Goal: Information Seeking & Learning: Check status

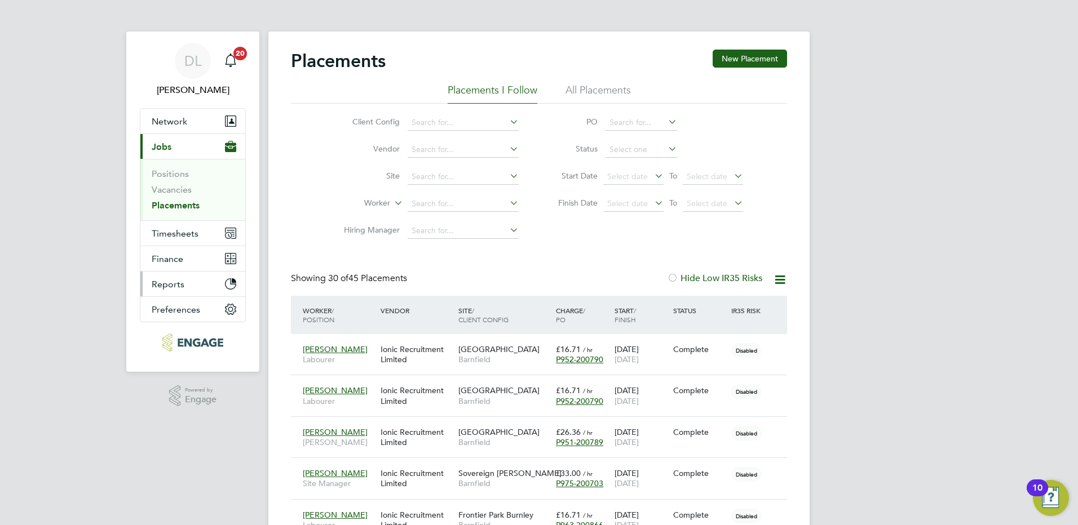
click at [175, 283] on span "Reports" at bounding box center [168, 284] width 33 height 11
click at [596, 86] on li "All Placements" at bounding box center [597, 93] width 65 height 20
click at [652, 174] on icon at bounding box center [652, 176] width 0 height 16
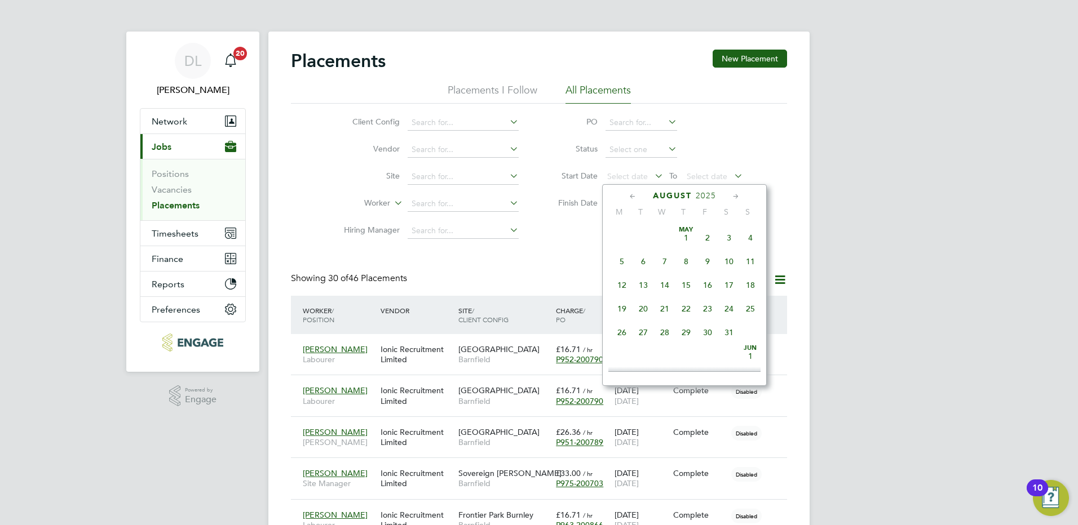
scroll to position [439, 0]
click at [620, 280] on span "25" at bounding box center [621, 273] width 21 height 21
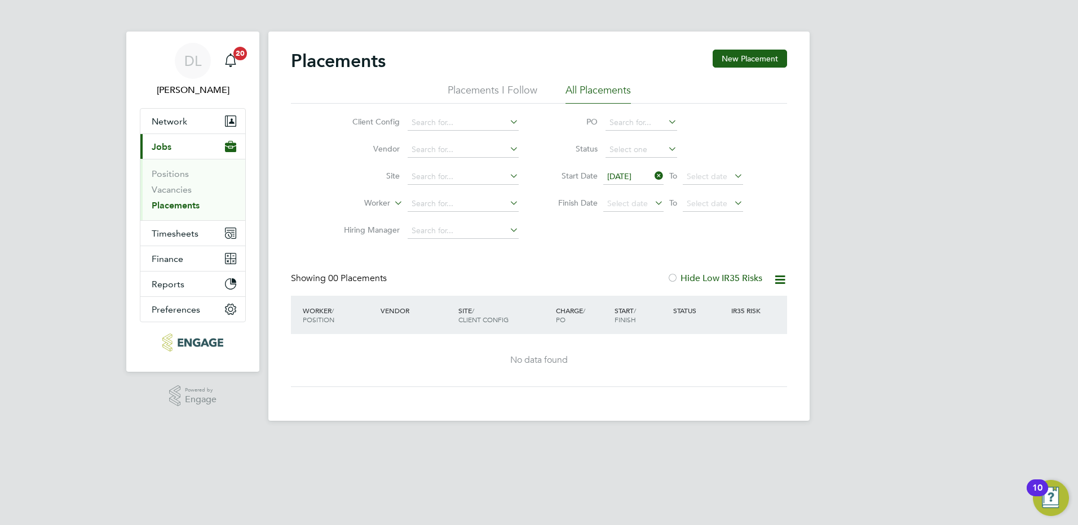
click at [652, 202] on icon at bounding box center [652, 203] width 0 height 16
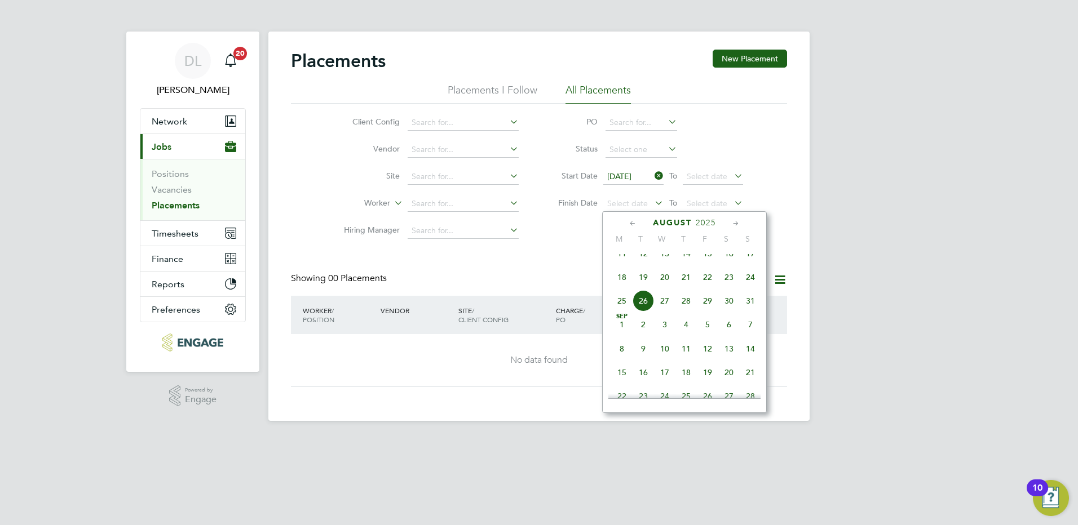
click at [625, 335] on span "[DATE]" at bounding box center [621, 324] width 21 height 21
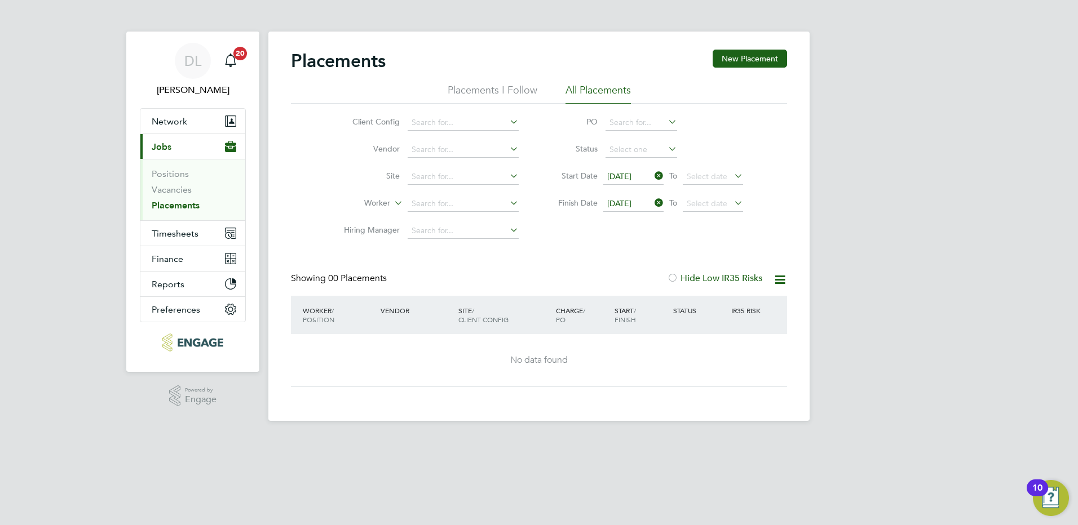
click at [666, 151] on icon at bounding box center [666, 149] width 0 height 16
click at [666, 148] on icon at bounding box center [666, 149] width 0 height 16
click at [666, 145] on icon at bounding box center [666, 149] width 0 height 16
click at [666, 148] on icon at bounding box center [666, 149] width 0 height 16
click at [743, 126] on li "PO" at bounding box center [645, 122] width 224 height 27
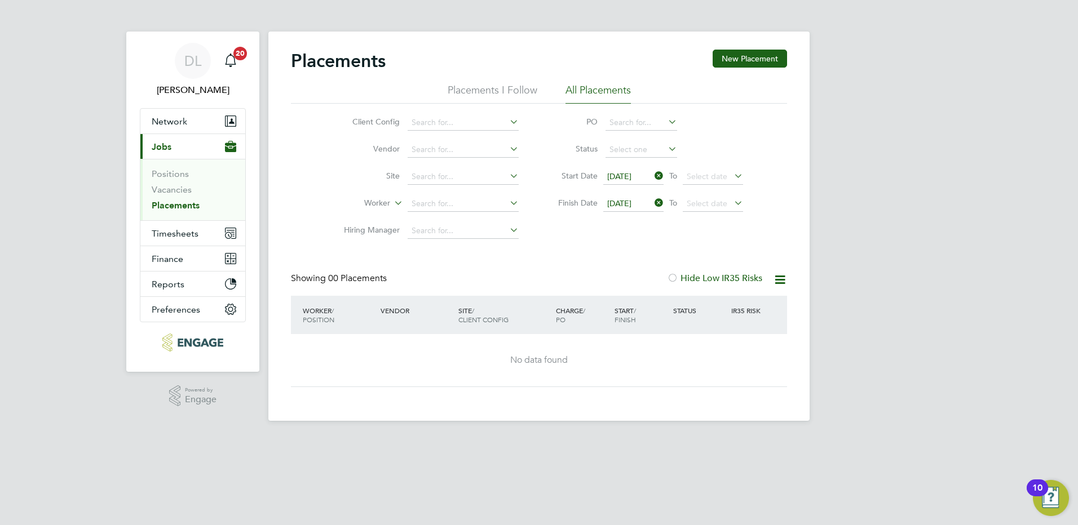
click at [666, 121] on icon at bounding box center [666, 122] width 0 height 16
click at [746, 141] on li "Status" at bounding box center [645, 149] width 224 height 27
click at [666, 148] on icon at bounding box center [666, 149] width 0 height 16
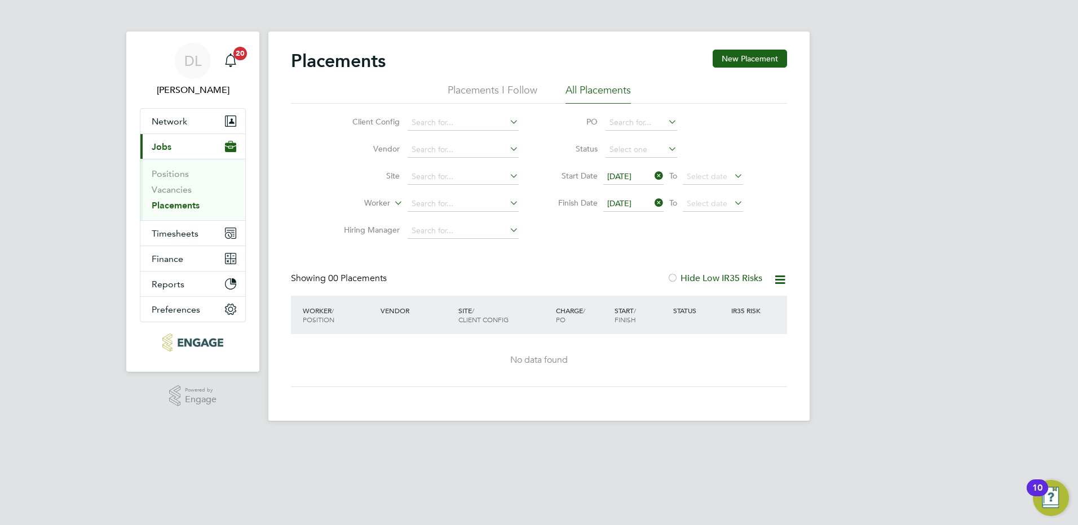
click at [666, 148] on icon at bounding box center [666, 149] width 0 height 16
click at [666, 149] on icon at bounding box center [666, 149] width 0 height 16
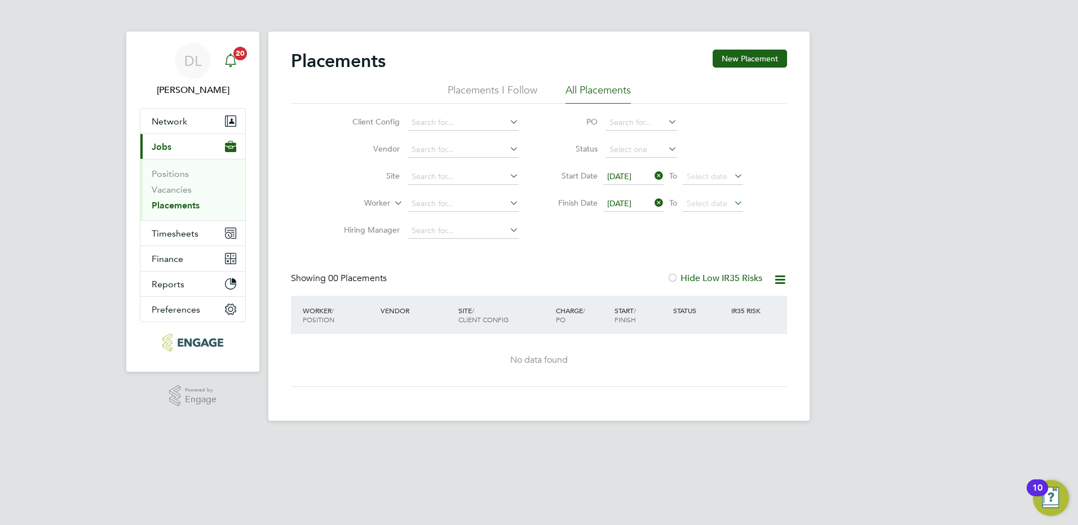
click at [240, 51] on span "20" at bounding box center [240, 54] width 14 height 14
click at [777, 277] on icon at bounding box center [780, 280] width 14 height 14
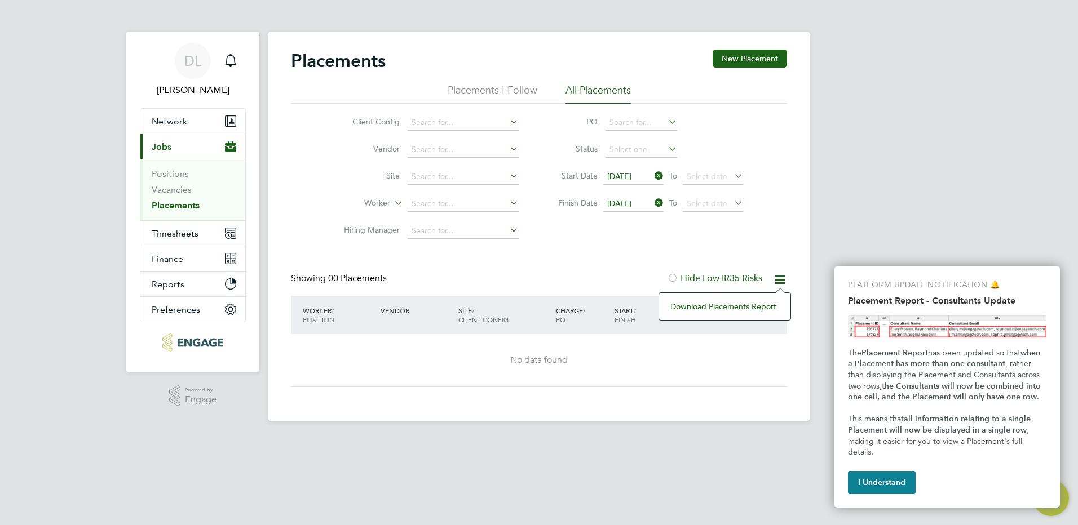
click at [742, 306] on li "Download Placements Report" at bounding box center [725, 307] width 120 height 16
click at [654, 439] on html "DL [PERSON_NAME] Notifications Applications: Network Sites Workers Current page…" at bounding box center [539, 219] width 1078 height 439
click at [156, 397] on div ".st0{fill:#C0C1C2;} Powered by Engage" at bounding box center [192, 396] width 133 height 48
click at [864, 475] on button "I Understand" at bounding box center [882, 483] width 68 height 23
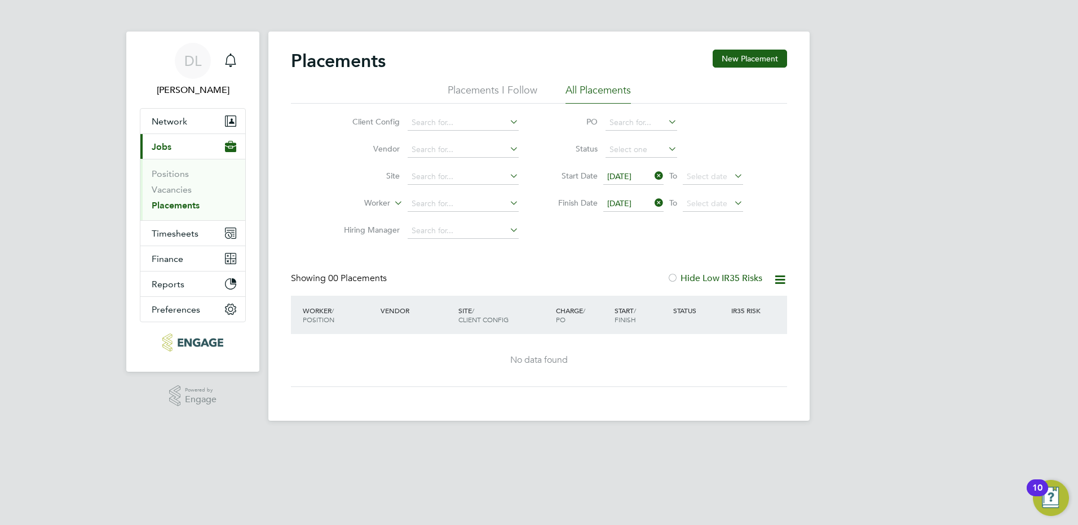
drag, startPoint x: 661, startPoint y: 175, endPoint x: 657, endPoint y: 184, distance: 9.8
click at [652, 178] on icon at bounding box center [652, 176] width 0 height 16
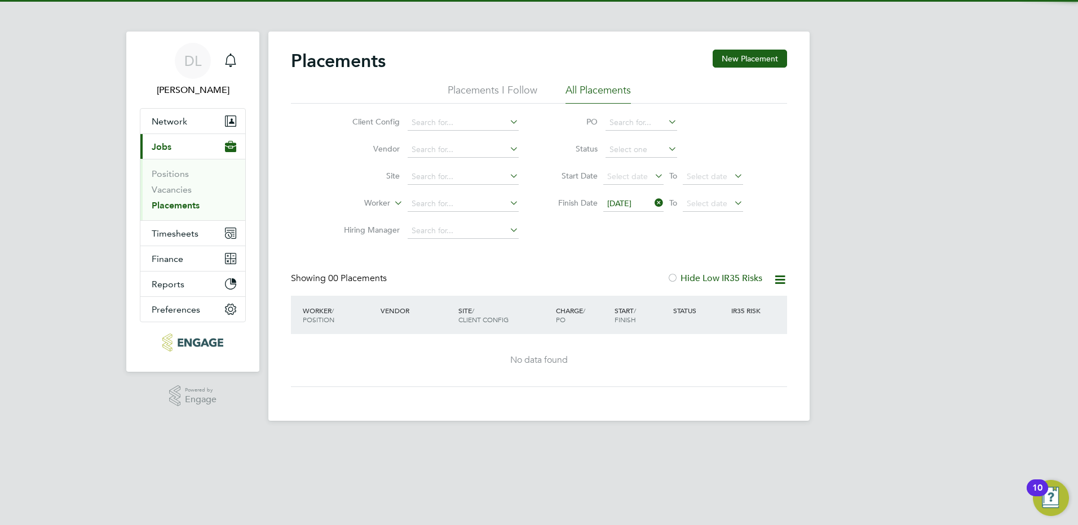
click at [652, 204] on icon at bounding box center [652, 203] width 0 height 16
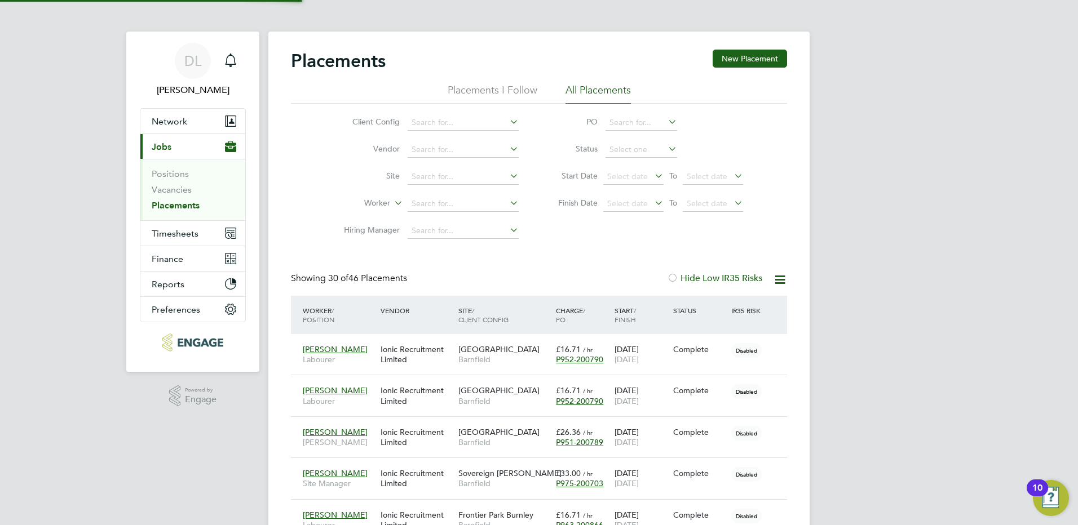
scroll to position [33, 98]
click at [776, 277] on icon at bounding box center [780, 280] width 14 height 14
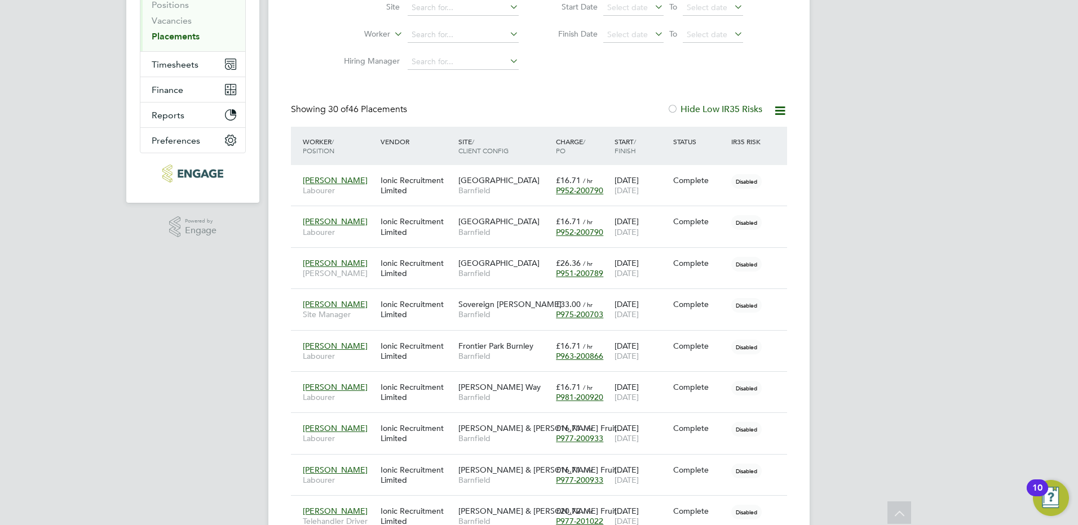
scroll to position [0, 0]
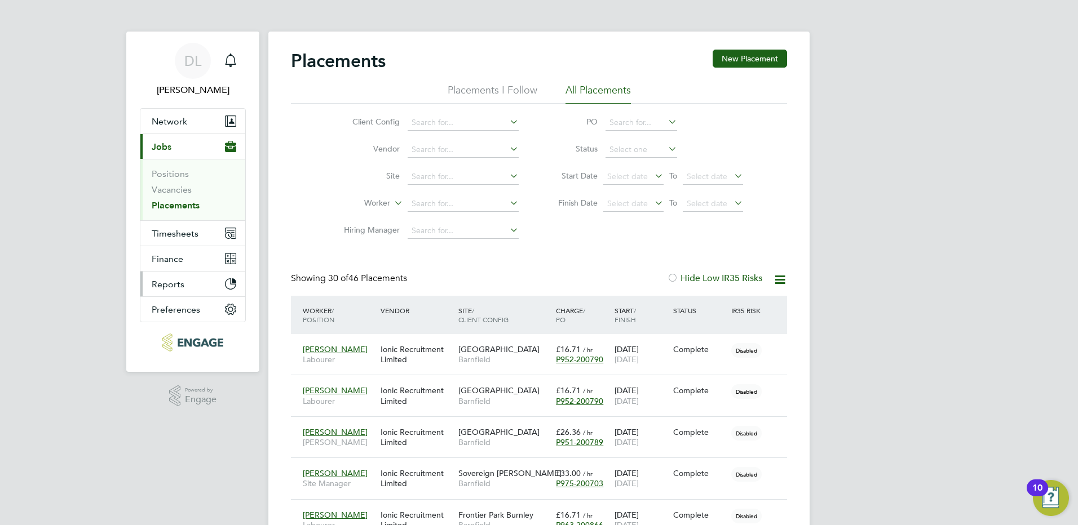
click at [166, 282] on span "Reports" at bounding box center [168, 284] width 33 height 11
click at [666, 148] on icon at bounding box center [666, 149] width 0 height 16
click at [638, 149] on input at bounding box center [641, 150] width 72 height 16
click at [611, 167] on li "Active" at bounding box center [641, 165] width 73 height 15
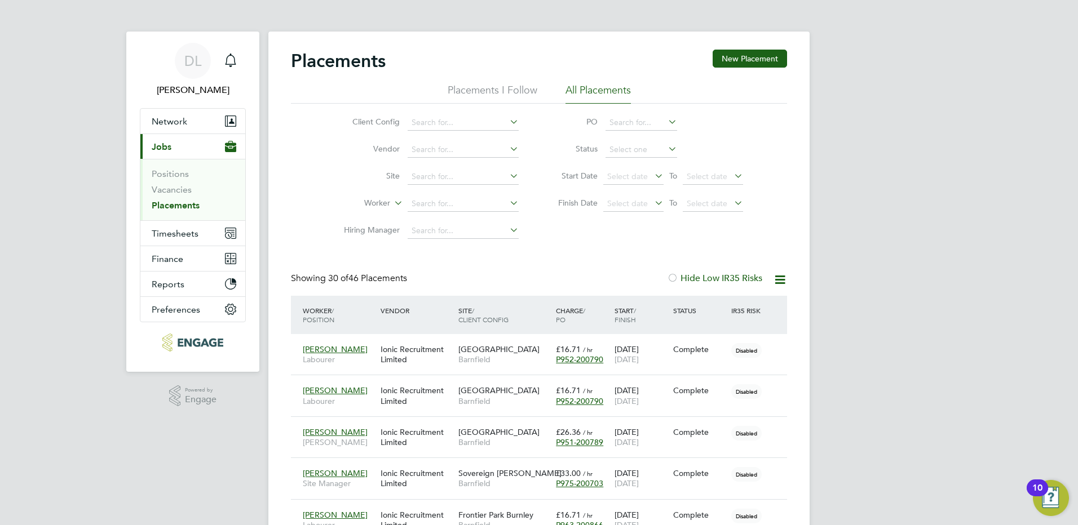
type input "Active"
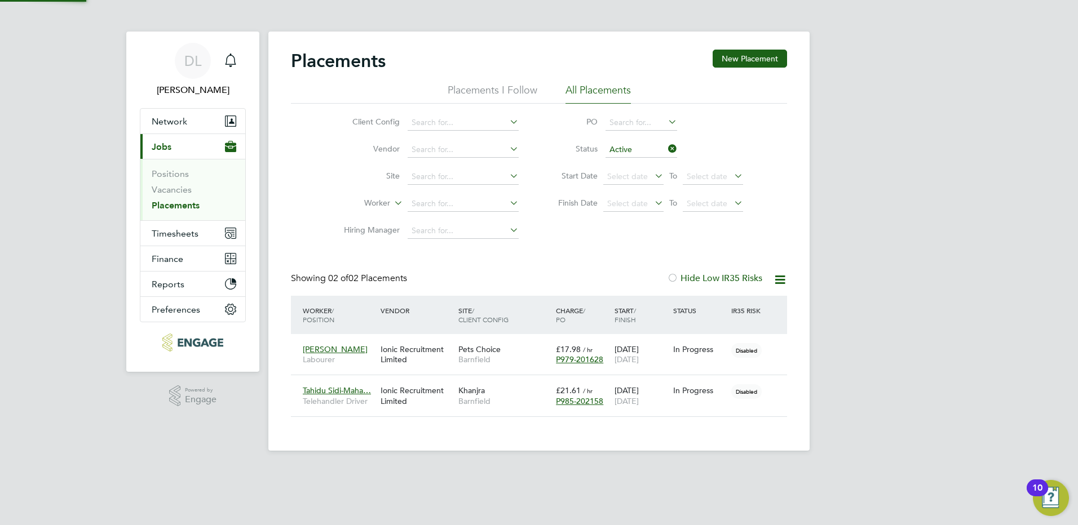
scroll to position [11, 53]
click at [652, 176] on icon at bounding box center [652, 176] width 0 height 16
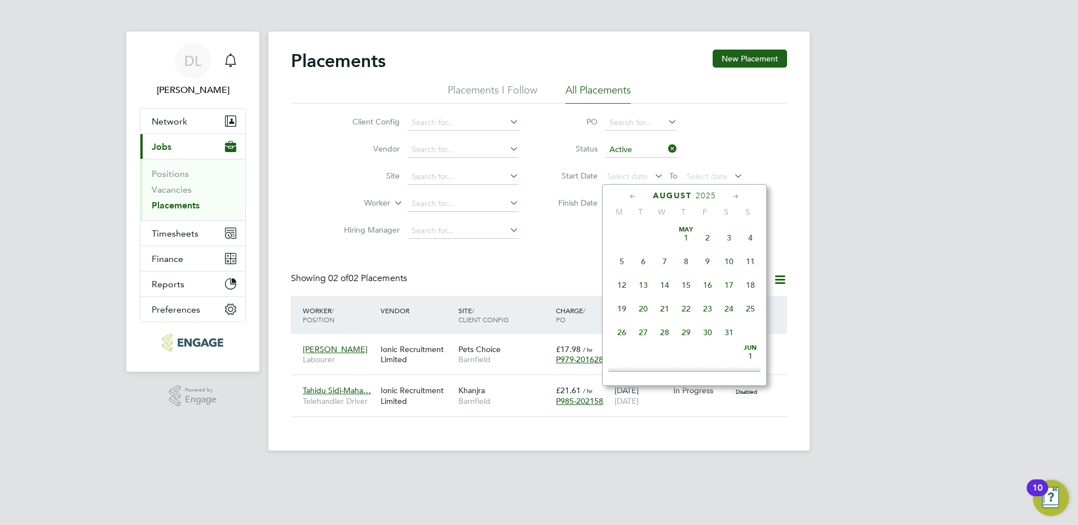
scroll to position [439, 0]
click at [620, 261] on span "18" at bounding box center [621, 250] width 21 height 21
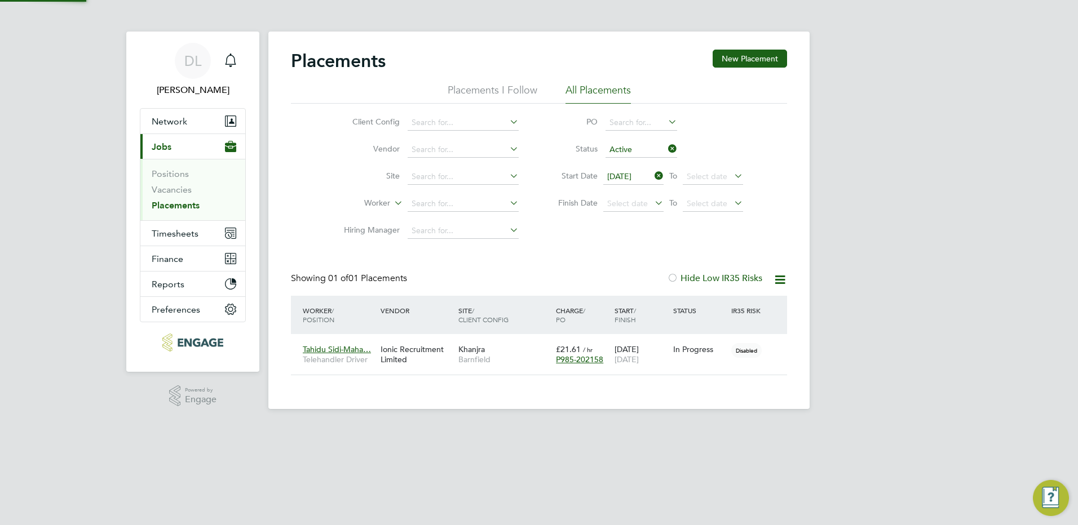
scroll to position [11, 53]
click at [652, 204] on icon at bounding box center [652, 203] width 0 height 16
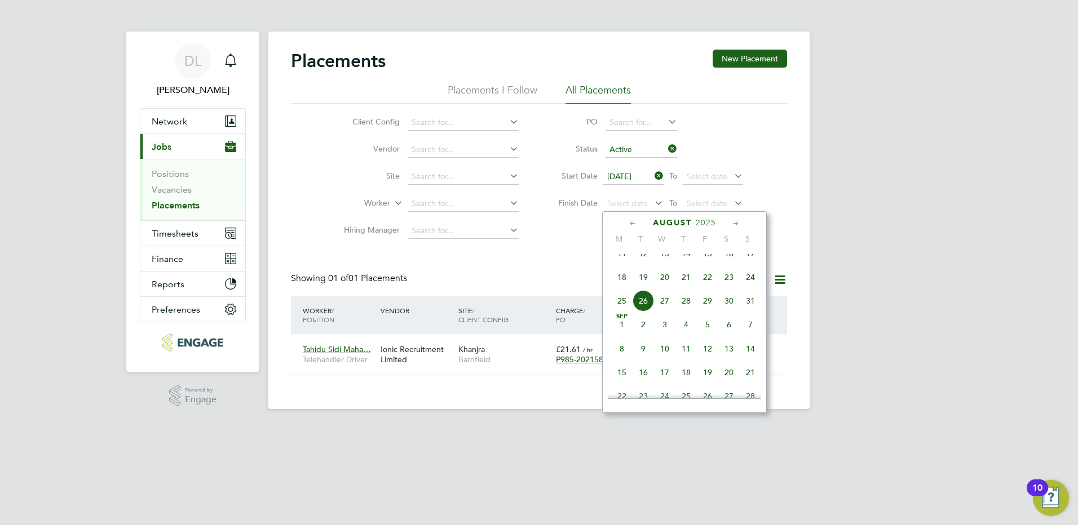
click at [755, 311] on span "31" at bounding box center [750, 300] width 21 height 21
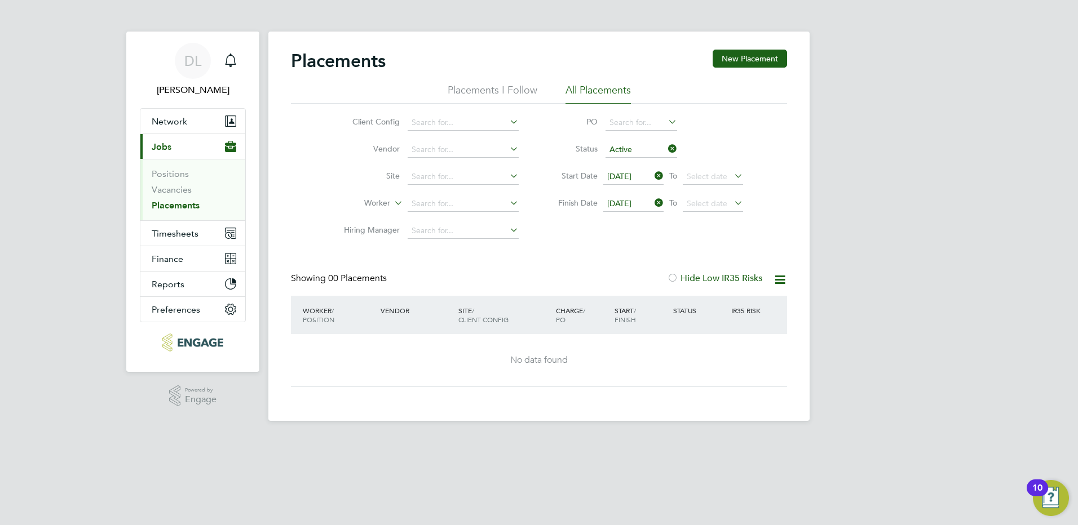
click at [507, 228] on icon at bounding box center [507, 230] width 0 height 16
click at [598, 250] on div "Placements New Placement Placements I Follow All Placements Client Config Vendo…" at bounding box center [539, 219] width 496 height 338
click at [627, 241] on div "Client Config Vendor Site Worker Hiring Manager PO Status Active Start Date [DA…" at bounding box center [539, 174] width 496 height 141
click at [673, 279] on div at bounding box center [672, 278] width 11 height 11
click at [671, 276] on div at bounding box center [672, 278] width 11 height 11
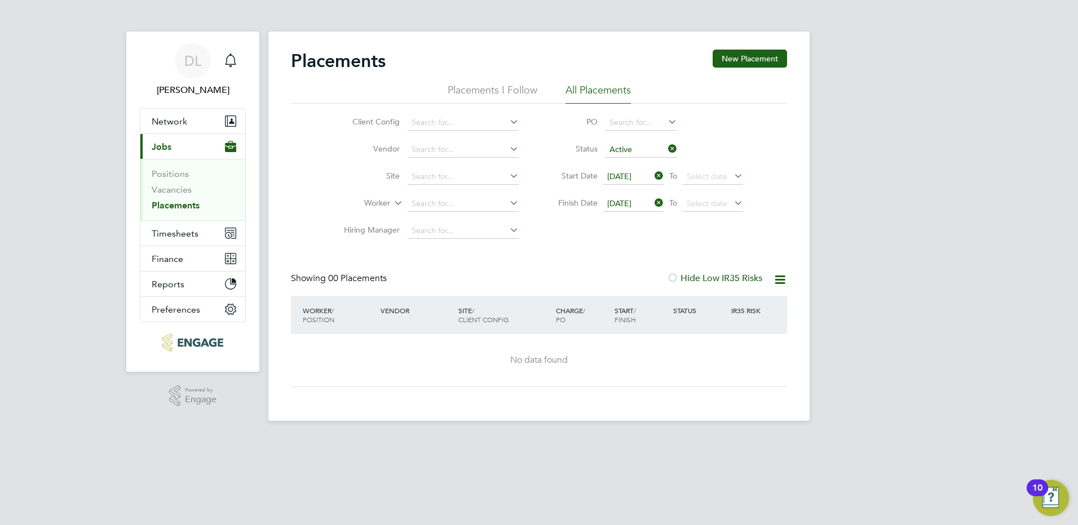
click at [732, 174] on icon at bounding box center [732, 176] width 0 height 16
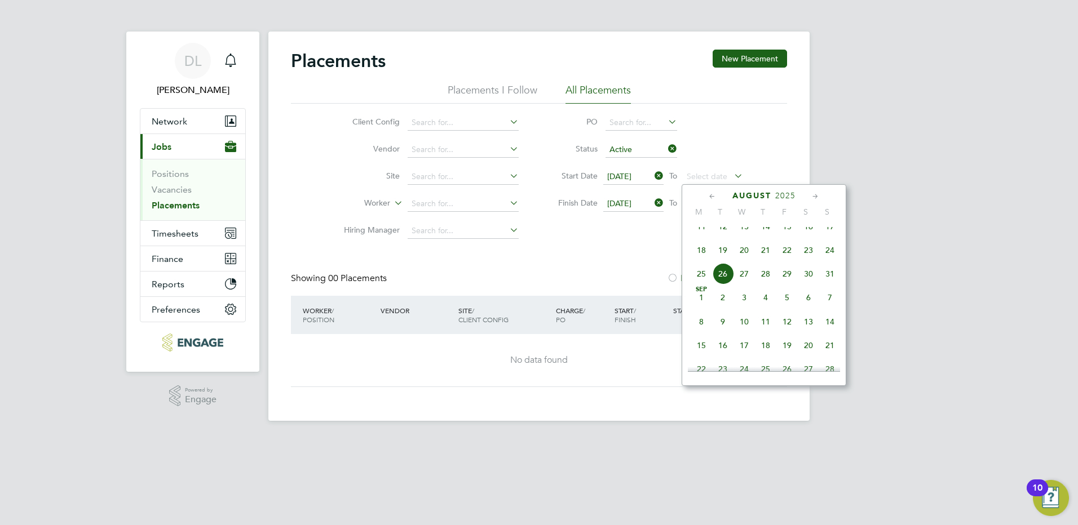
click at [700, 308] on span "[DATE]" at bounding box center [701, 297] width 21 height 21
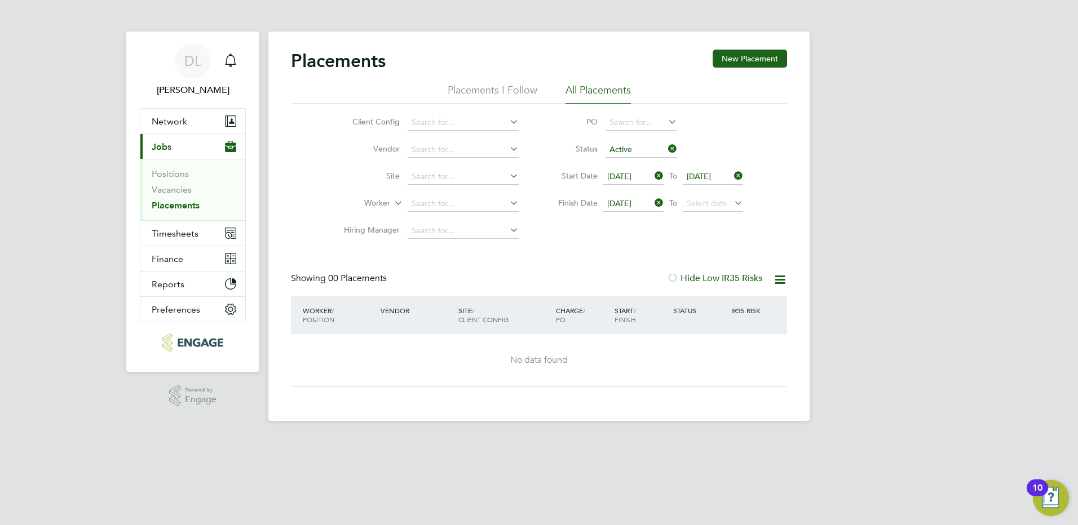
click at [732, 204] on icon at bounding box center [732, 203] width 0 height 16
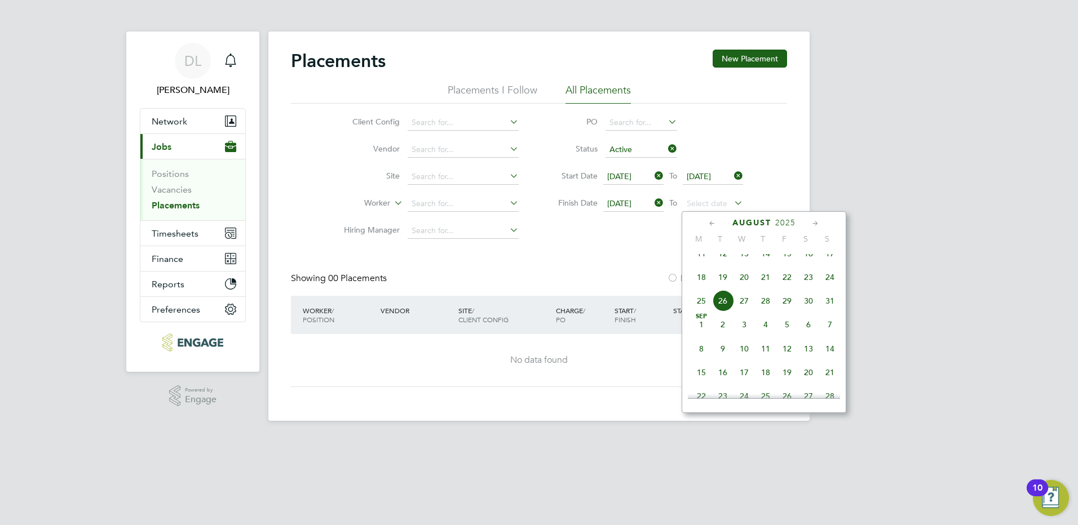
click at [834, 331] on span "7" at bounding box center [829, 324] width 21 height 21
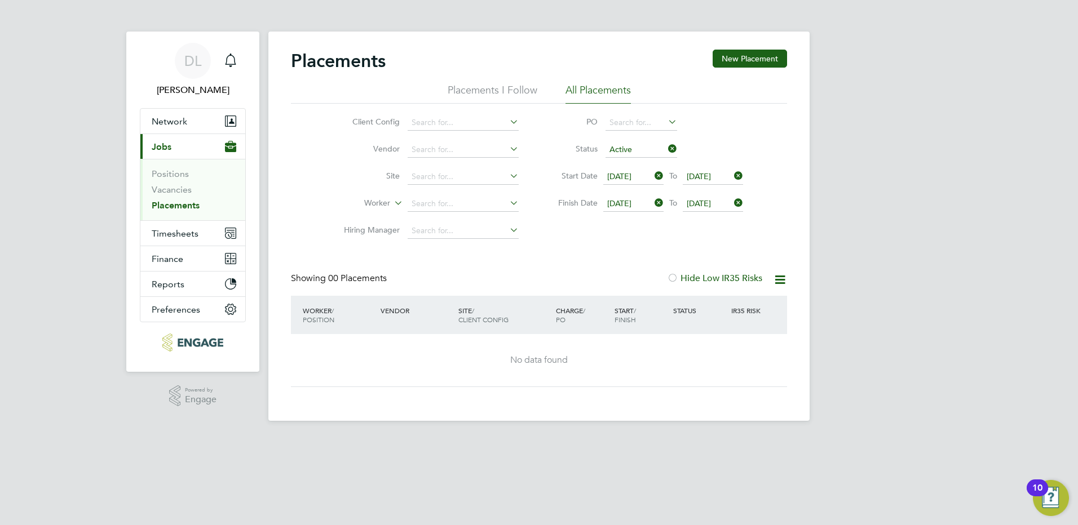
drag, startPoint x: 402, startPoint y: 204, endPoint x: 396, endPoint y: 202, distance: 5.9
click at [392, 204] on icon at bounding box center [392, 200] width 0 height 10
click at [433, 249] on div "Placements New Placement Placements I Follow All Placements Client Config Vendo…" at bounding box center [539, 219] width 496 height 338
click at [379, 231] on label "Hiring Manager" at bounding box center [367, 230] width 65 height 10
click at [666, 147] on icon at bounding box center [666, 149] width 0 height 16
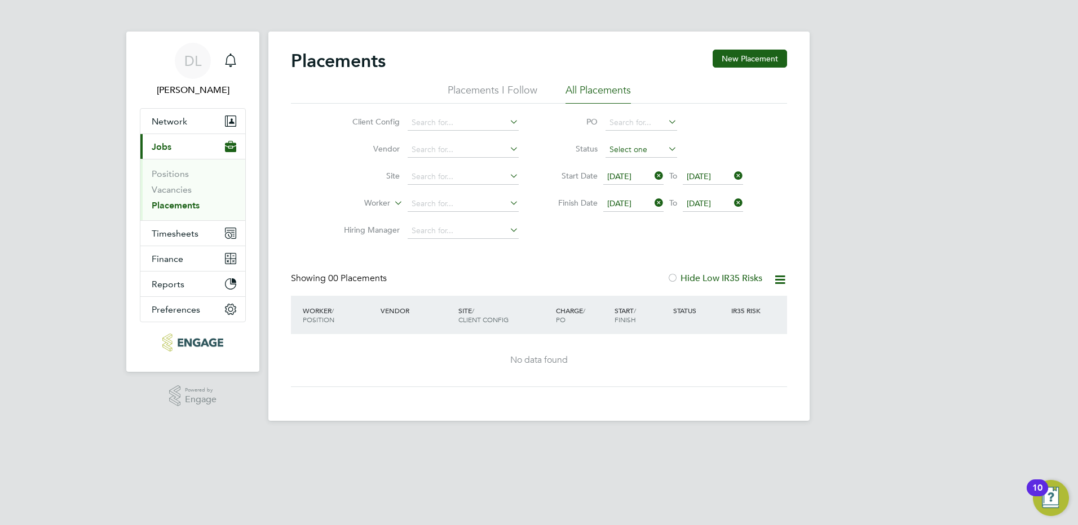
click at [651, 153] on input at bounding box center [641, 150] width 72 height 16
click at [622, 204] on li "In Progress" at bounding box center [641, 209] width 73 height 15
type input "In Progress"
click at [630, 175] on span "[DATE]" at bounding box center [619, 176] width 24 height 10
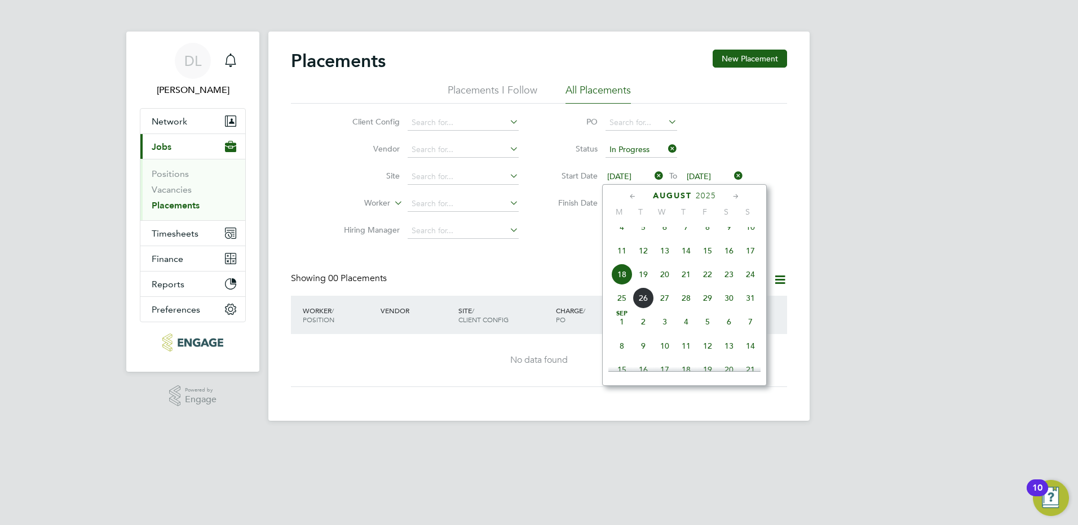
click at [621, 255] on span "11" at bounding box center [621, 250] width 21 height 21
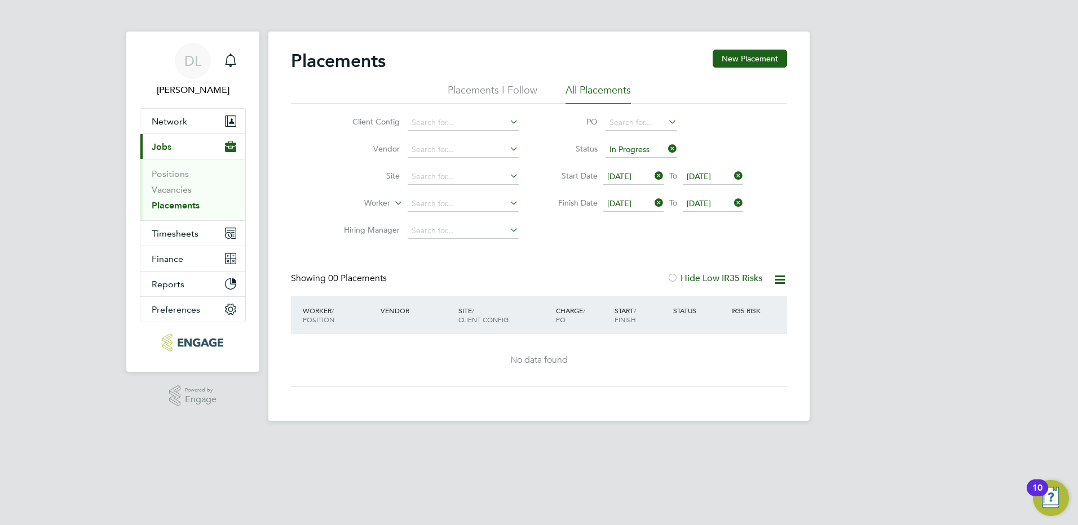
click at [616, 246] on div "Placements New Placement Placements I Follow All Placements Client Config Vendo…" at bounding box center [539, 219] width 496 height 338
click at [175, 285] on span "Reports" at bounding box center [168, 284] width 33 height 11
